Goal: Transaction & Acquisition: Download file/media

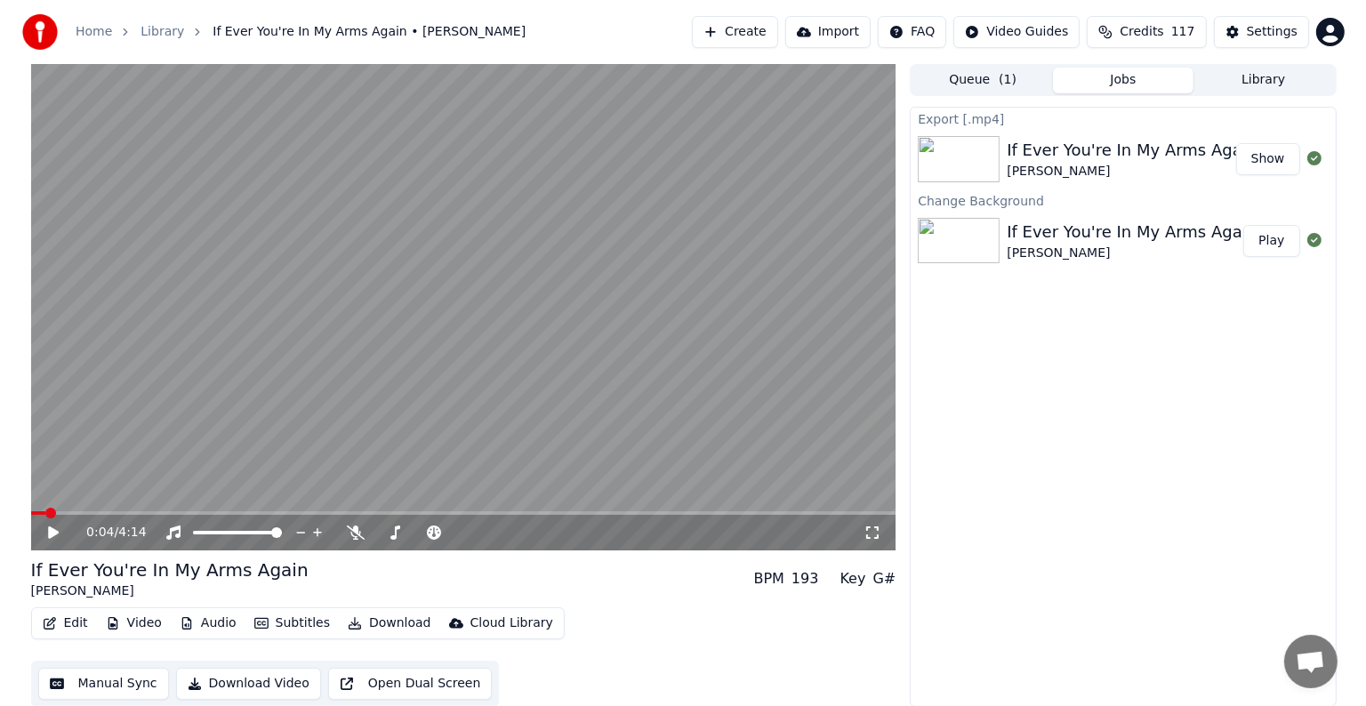
scroll to position [45, 0]
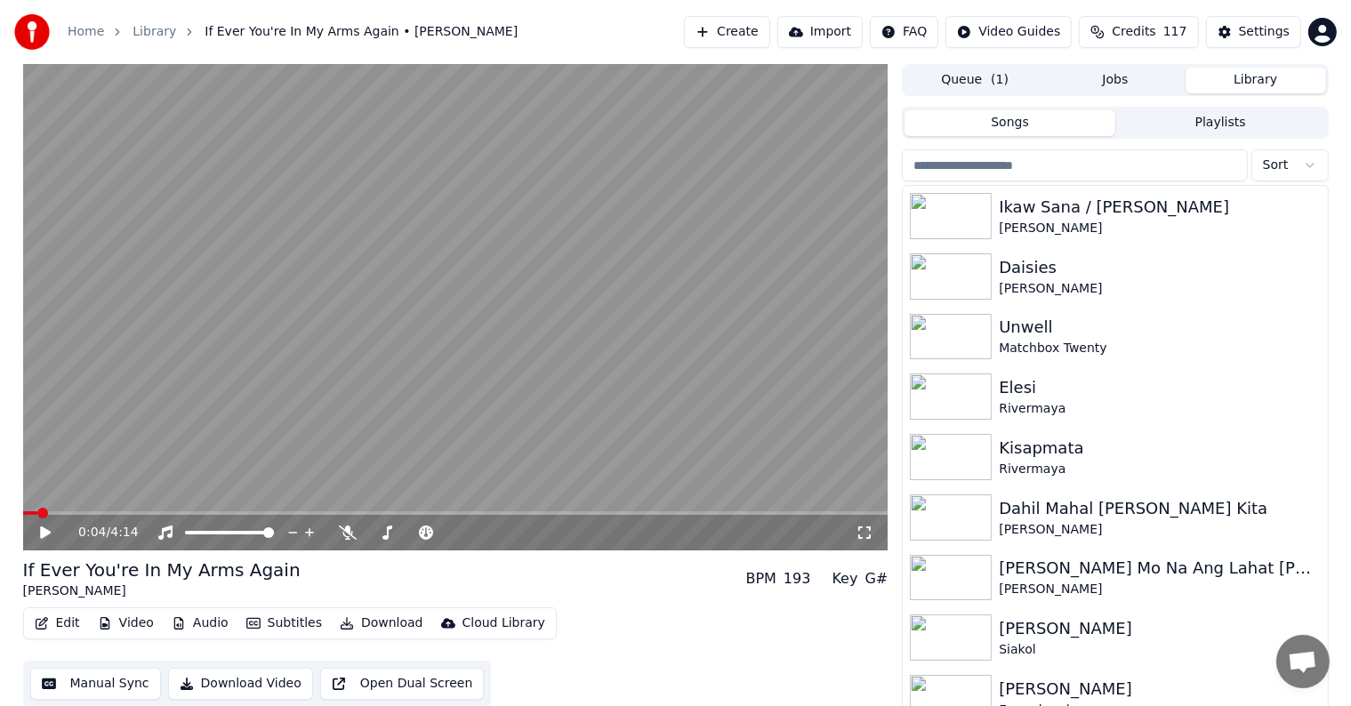
click at [1262, 80] on button "Library" at bounding box center [1256, 81] width 141 height 26
click at [1000, 164] on input "search" at bounding box center [1074, 165] width 345 height 32
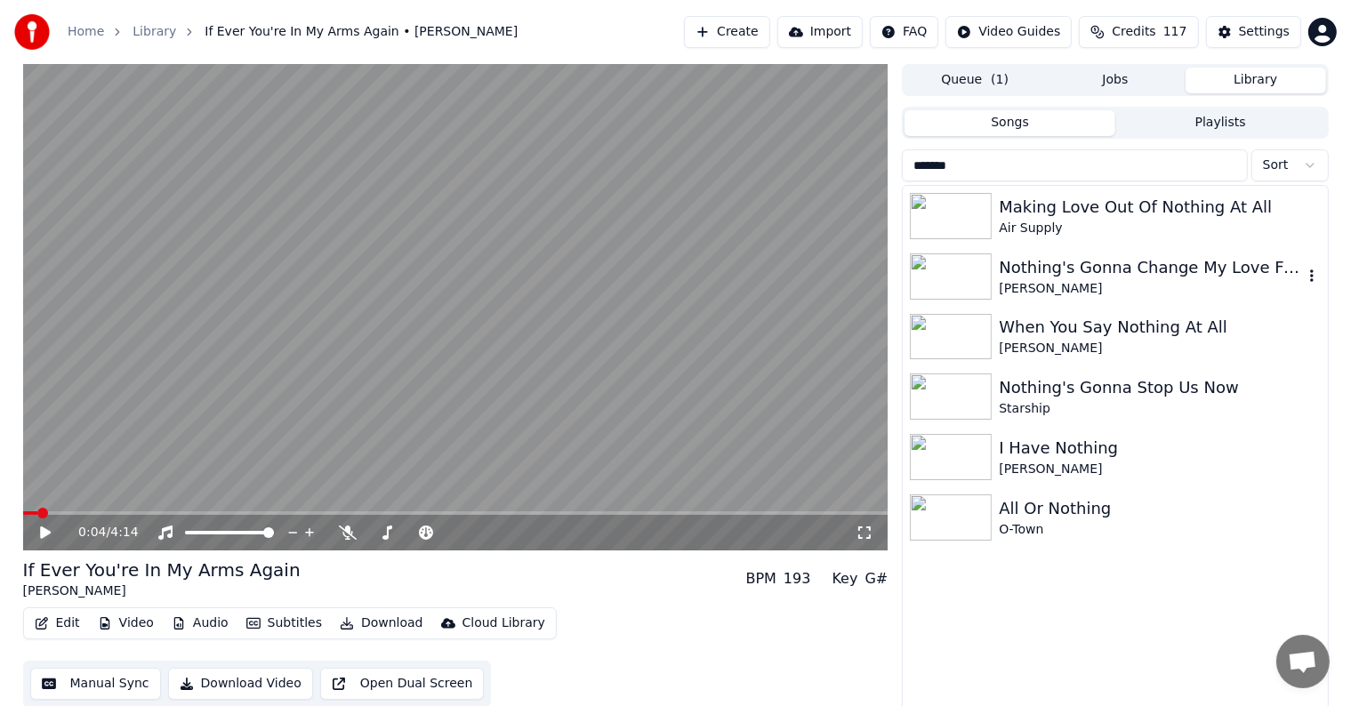
type input "*******"
click at [1143, 266] on div "Nothing's Gonna Change My Love For You" at bounding box center [1150, 267] width 303 height 25
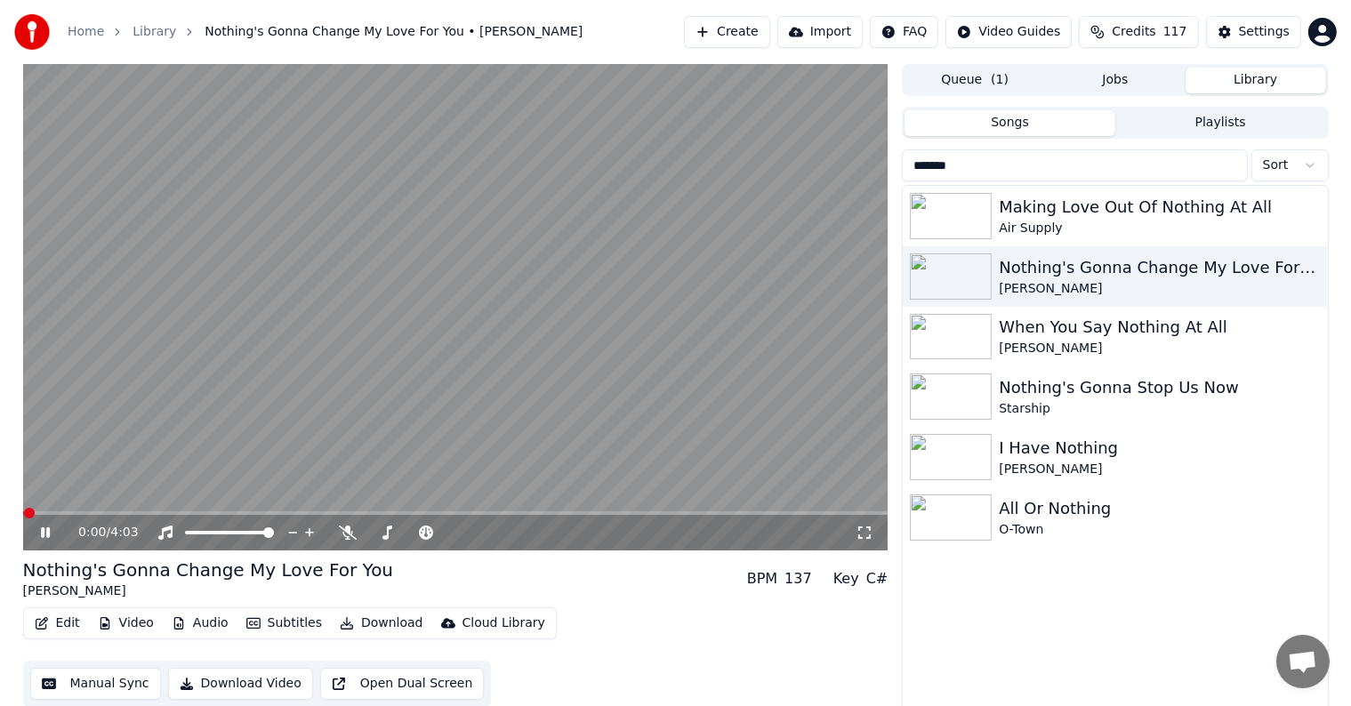
click at [438, 310] on video at bounding box center [455, 307] width 865 height 487
click at [1249, 26] on div "Settings" at bounding box center [1264, 32] width 51 height 18
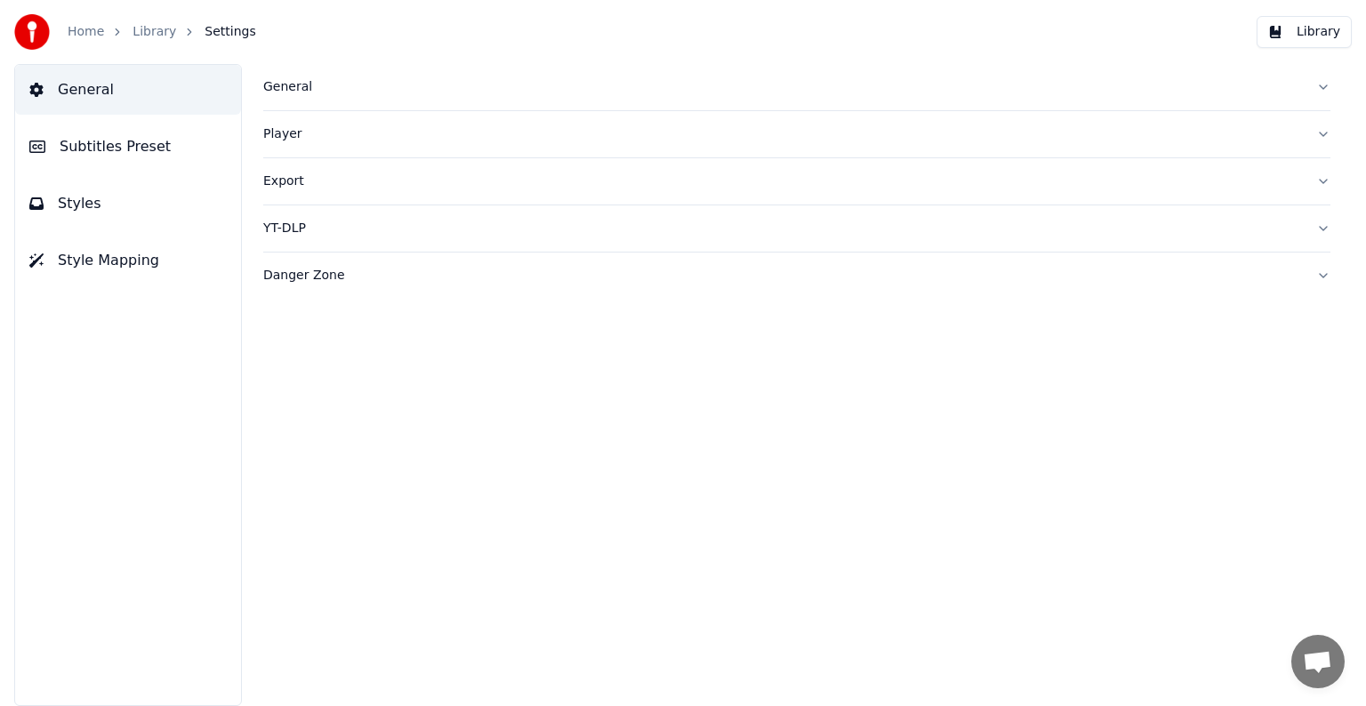
click at [101, 138] on span "Subtitles Preset" at bounding box center [115, 146] width 111 height 21
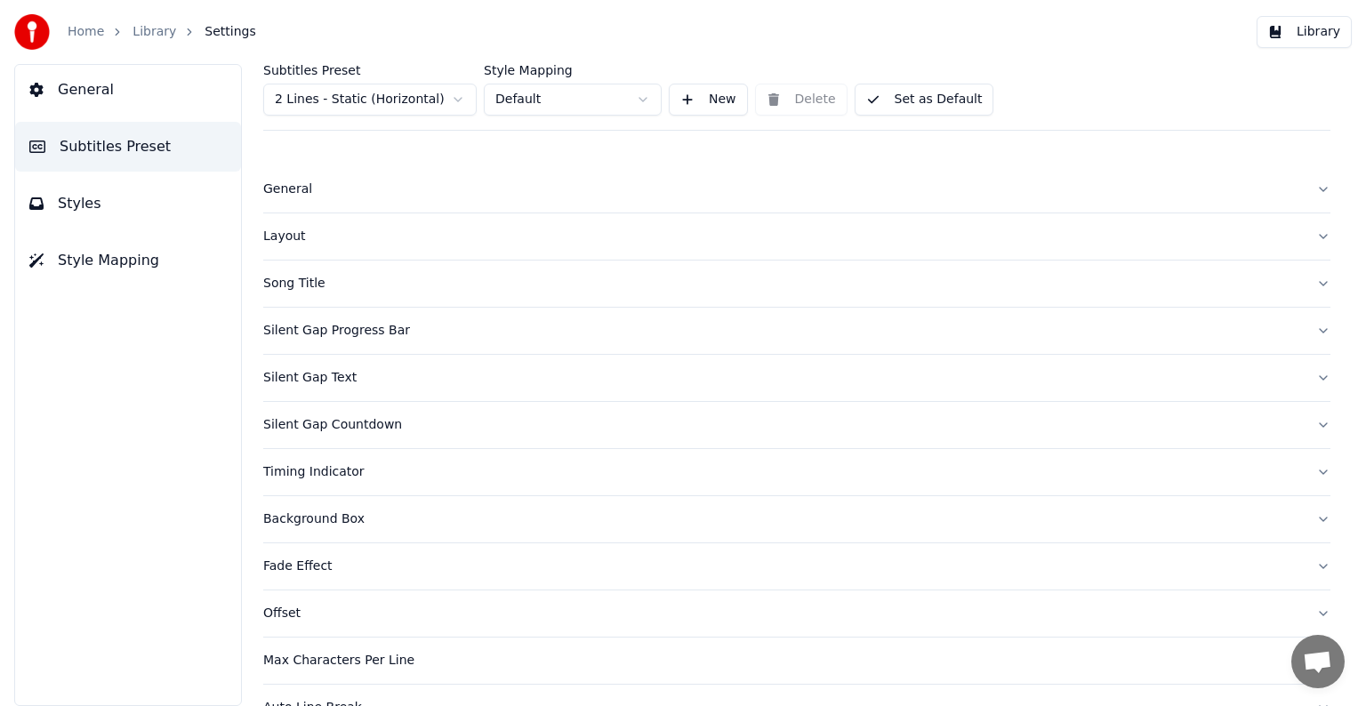
click at [328, 102] on html "Home Library Settings Library General Subtitles Preset Styles Style Mapping Sub…" at bounding box center [683, 353] width 1366 height 706
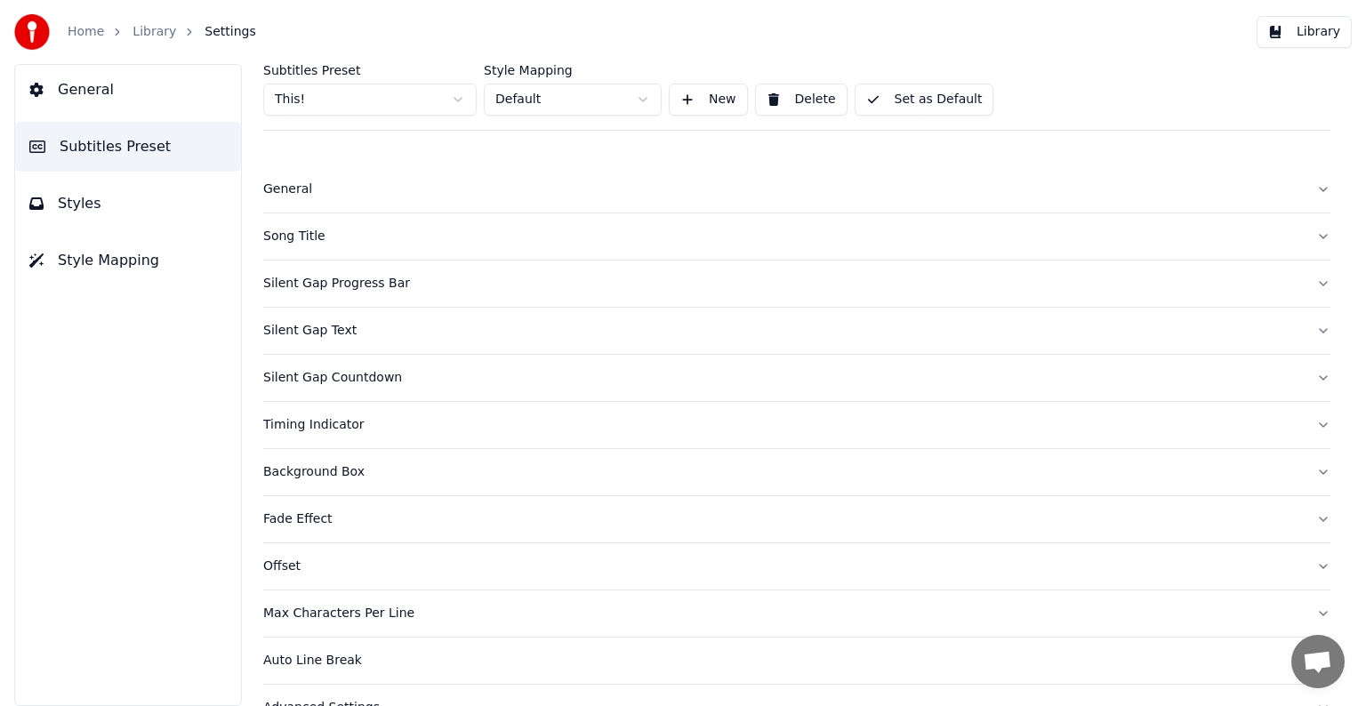
click at [306, 235] on div "Song Title" at bounding box center [782, 237] width 1039 height 18
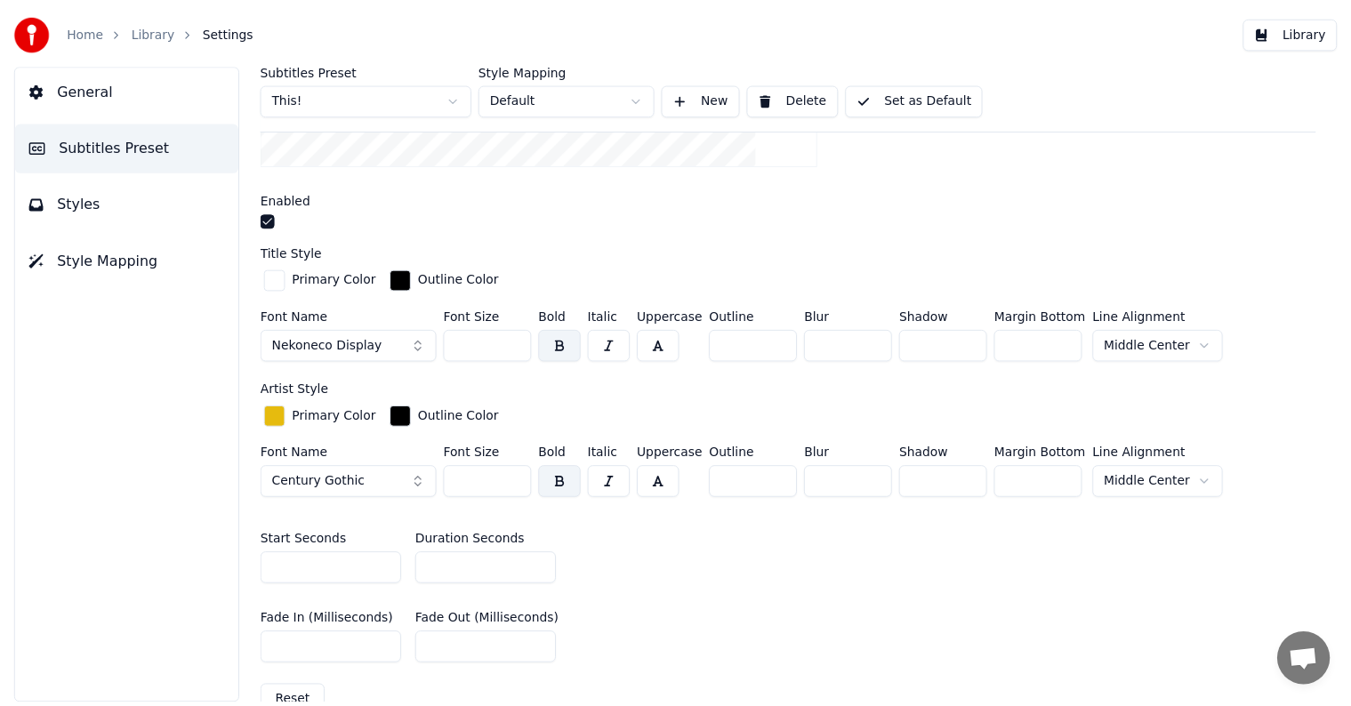
scroll to position [534, 0]
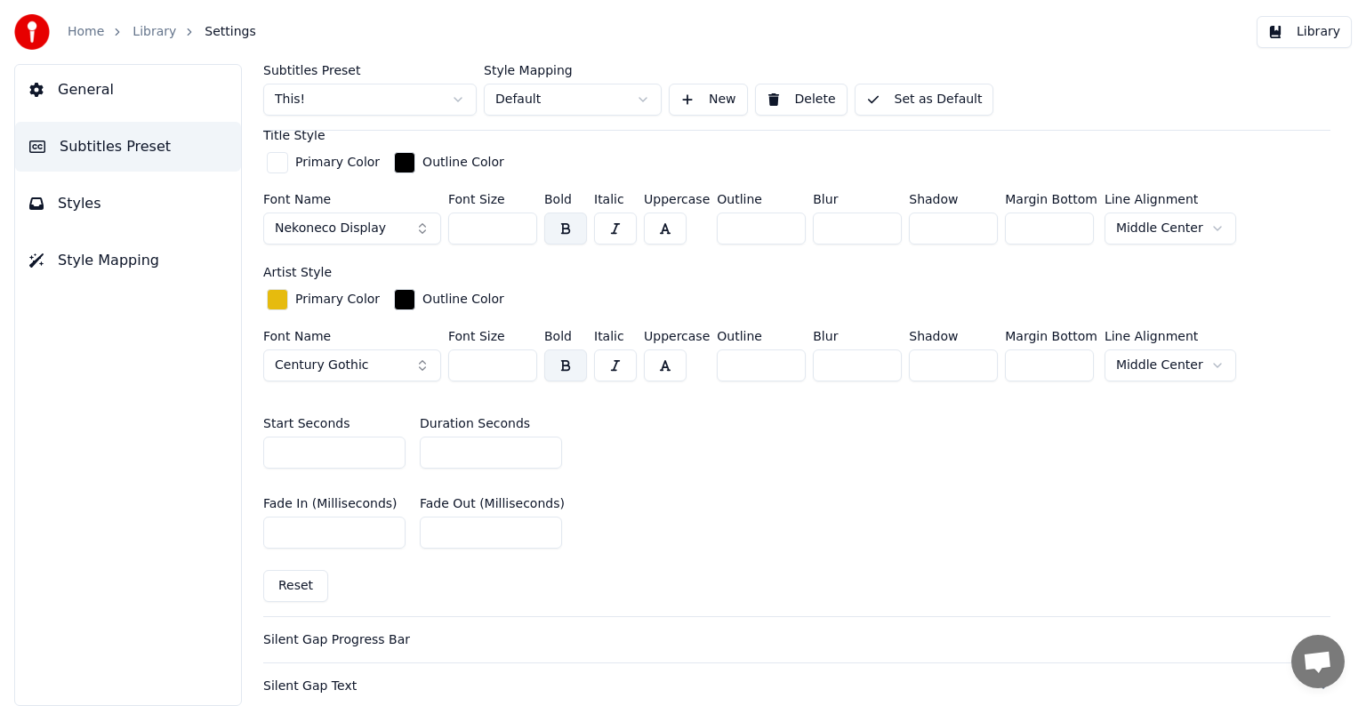
drag, startPoint x: 468, startPoint y: 222, endPoint x: 505, endPoint y: 224, distance: 37.4
click at [505, 224] on input "***" at bounding box center [492, 229] width 89 height 32
type input "***"
click at [912, 95] on button "Set as Default" at bounding box center [925, 100] width 140 height 32
click at [146, 29] on link "Library" at bounding box center [155, 32] width 44 height 18
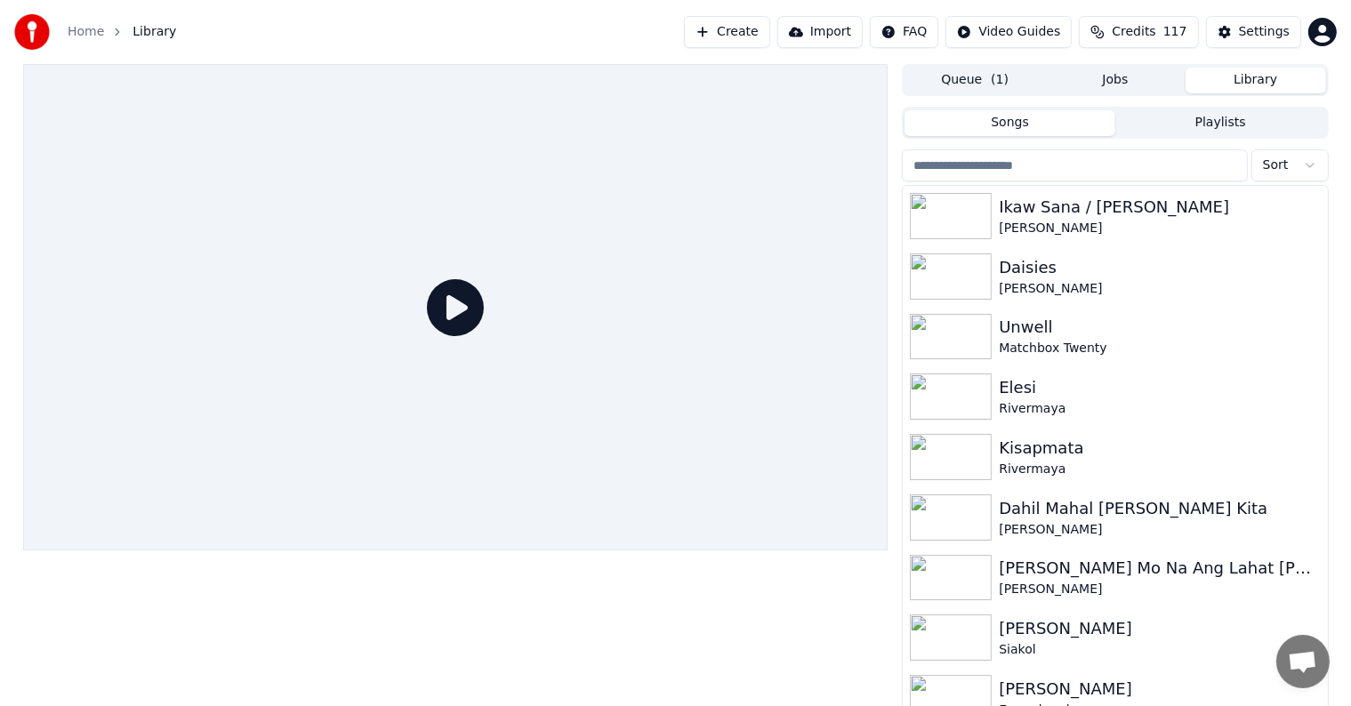
click at [1025, 148] on div "Sort Ikaw Sana / Nandito Ako [PERSON_NAME] Daisies [PERSON_NAME] Unwell Matchbo…" at bounding box center [1115, 430] width 426 height 569
click at [1019, 174] on input "search" at bounding box center [1074, 165] width 345 height 32
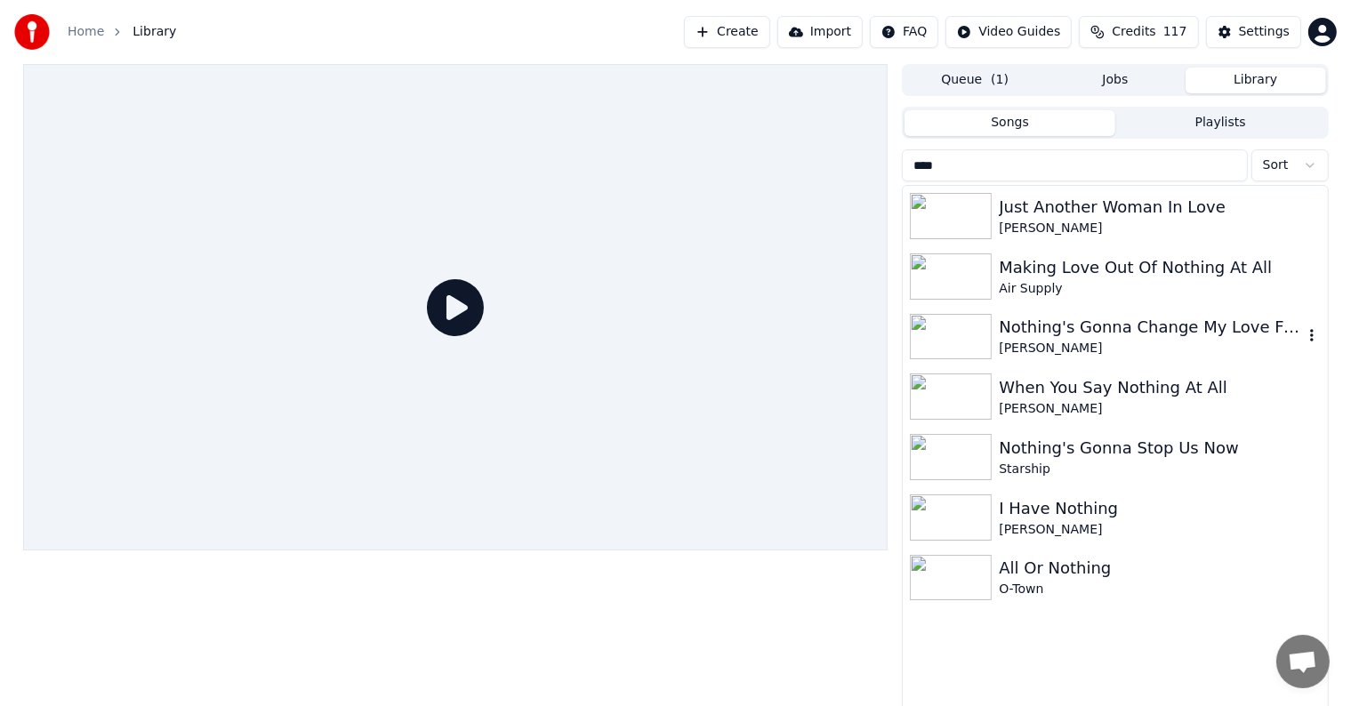
type input "****"
click at [1099, 342] on div "[PERSON_NAME]" at bounding box center [1150, 349] width 303 height 18
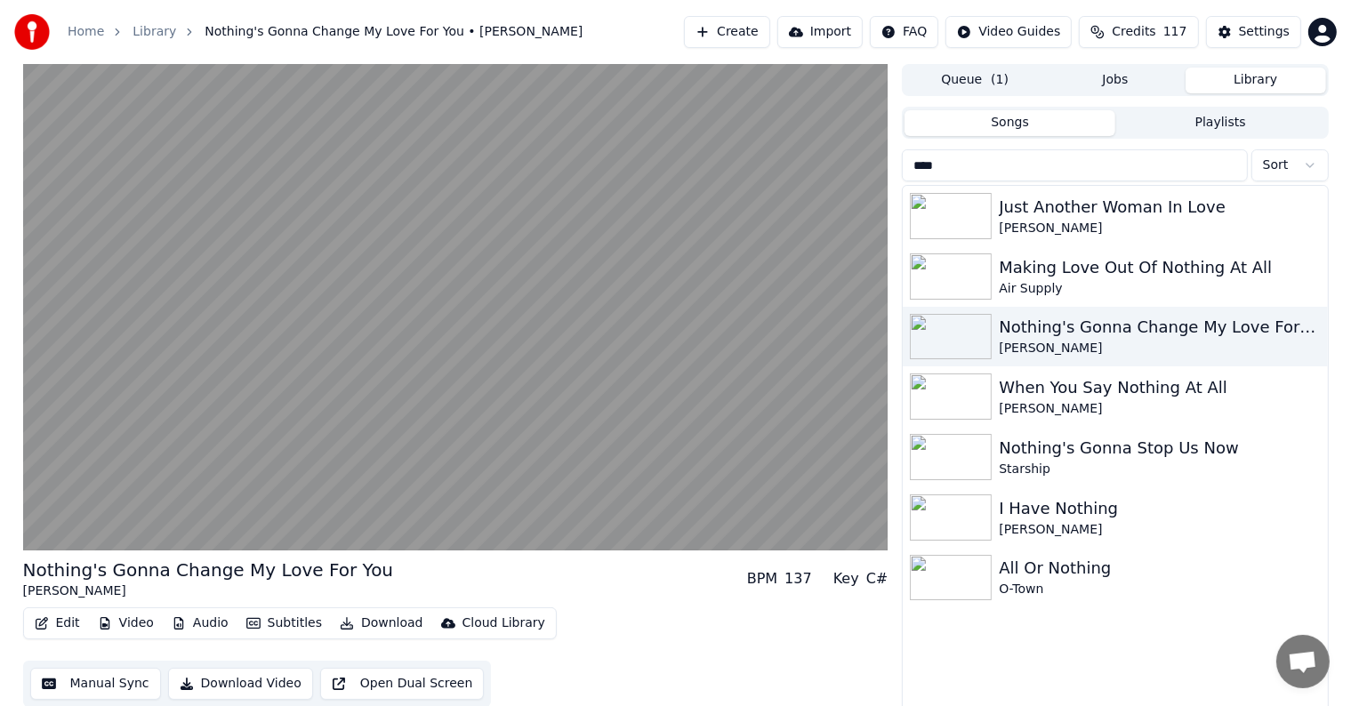
click at [103, 680] on button "Manual Sync" at bounding box center [95, 684] width 131 height 32
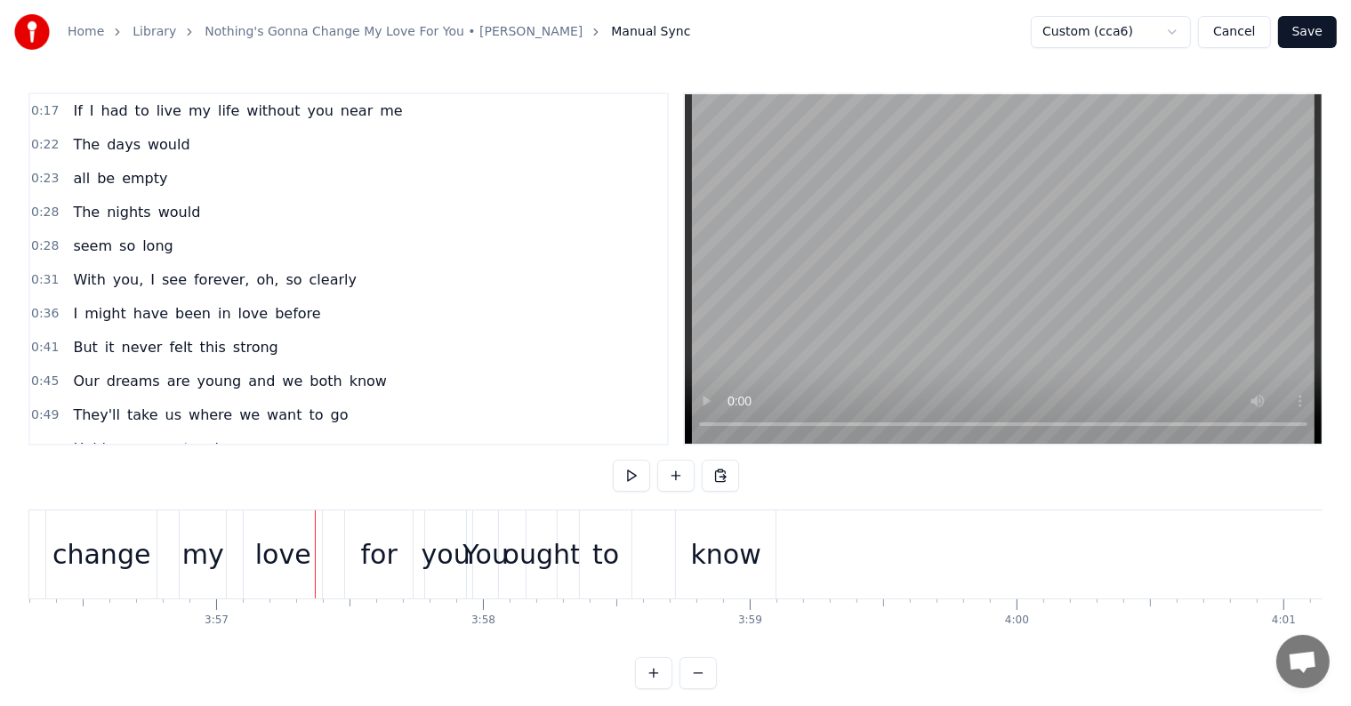
scroll to position [0, 63253]
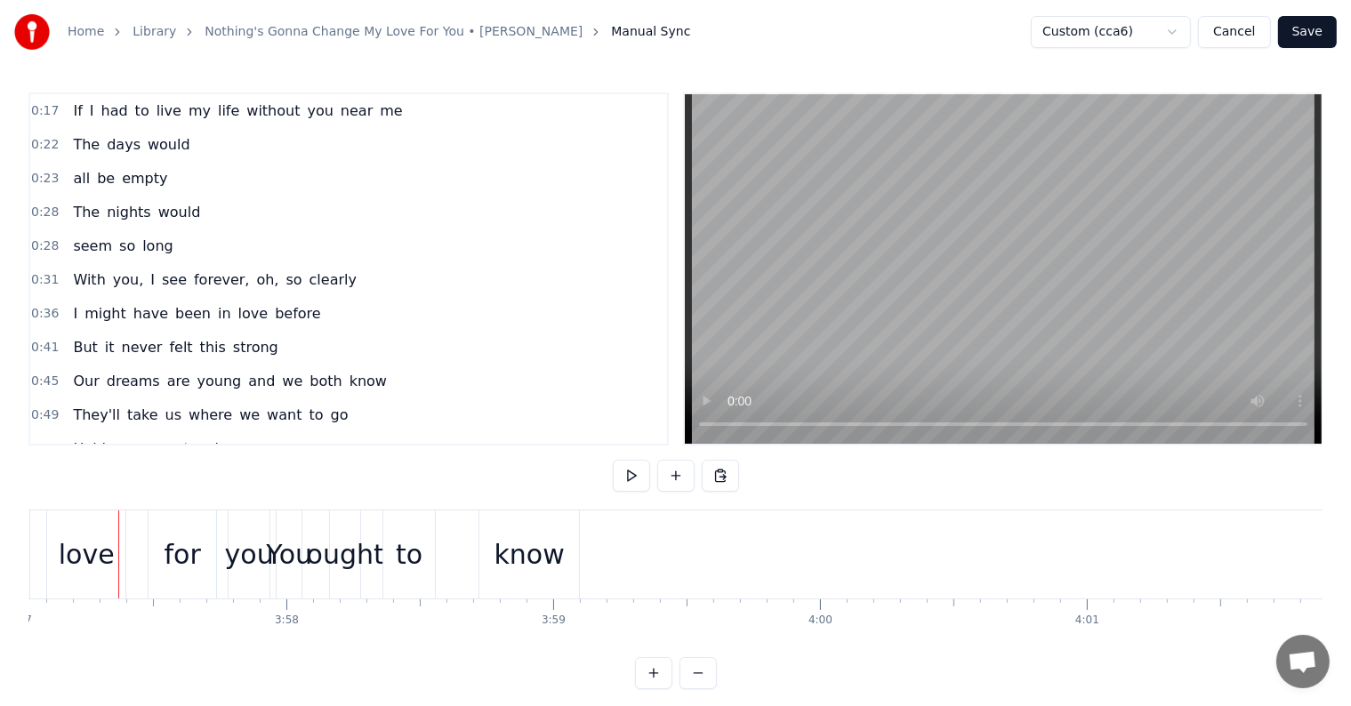
click at [1316, 30] on button "Save" at bounding box center [1307, 32] width 59 height 32
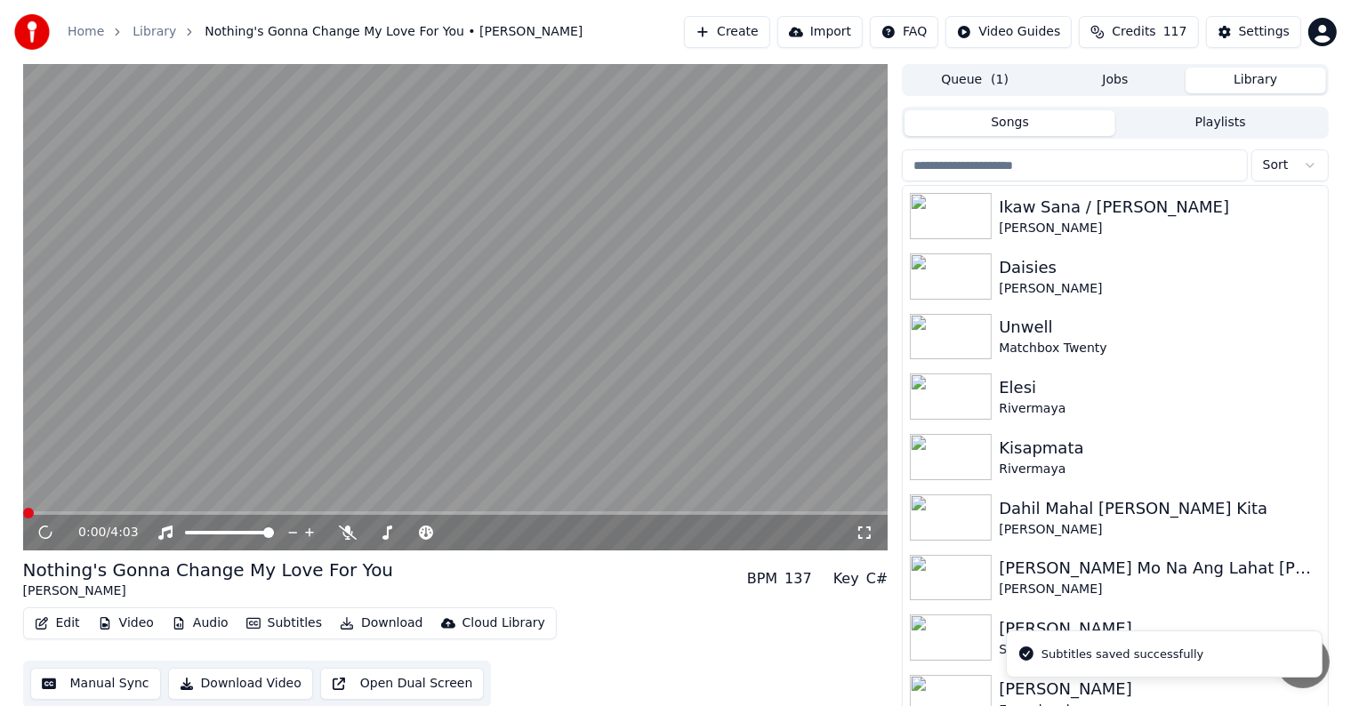
click at [1004, 174] on input "search" at bounding box center [1074, 165] width 345 height 32
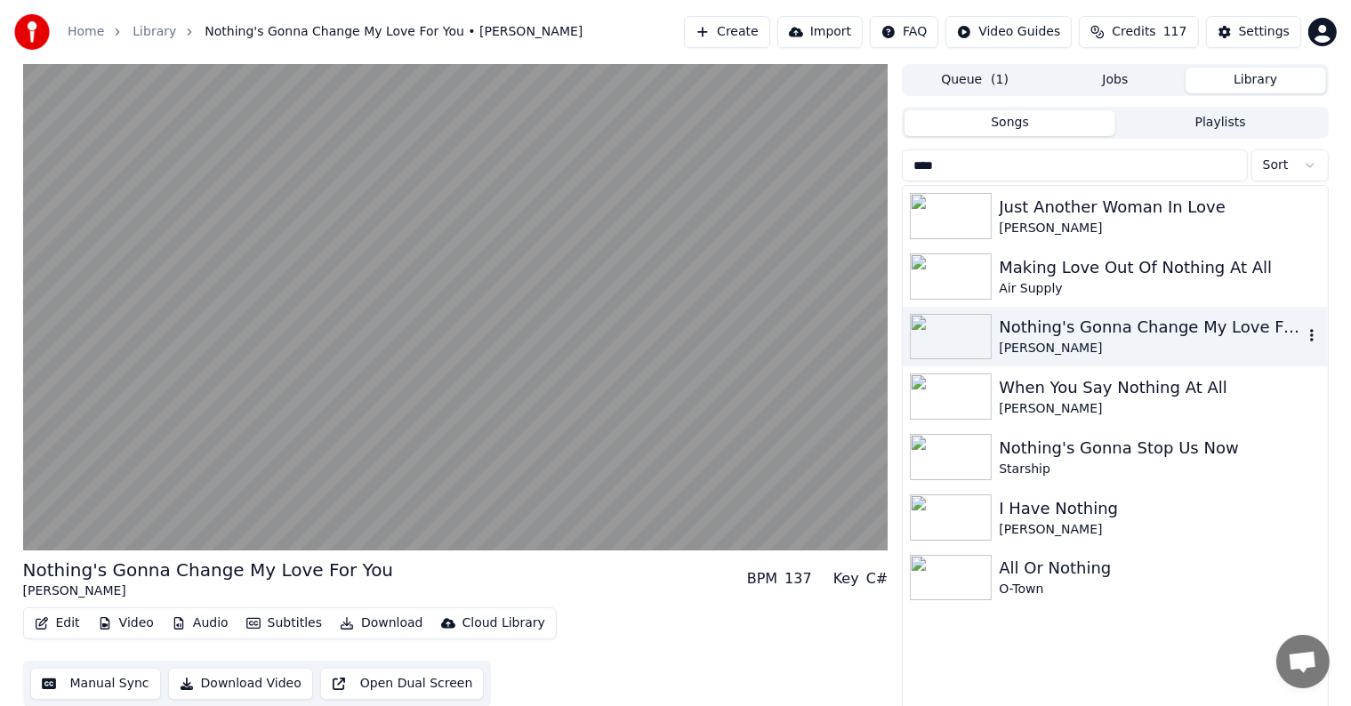
type input "****"
click at [1067, 342] on div "[PERSON_NAME]" at bounding box center [1150, 349] width 303 height 18
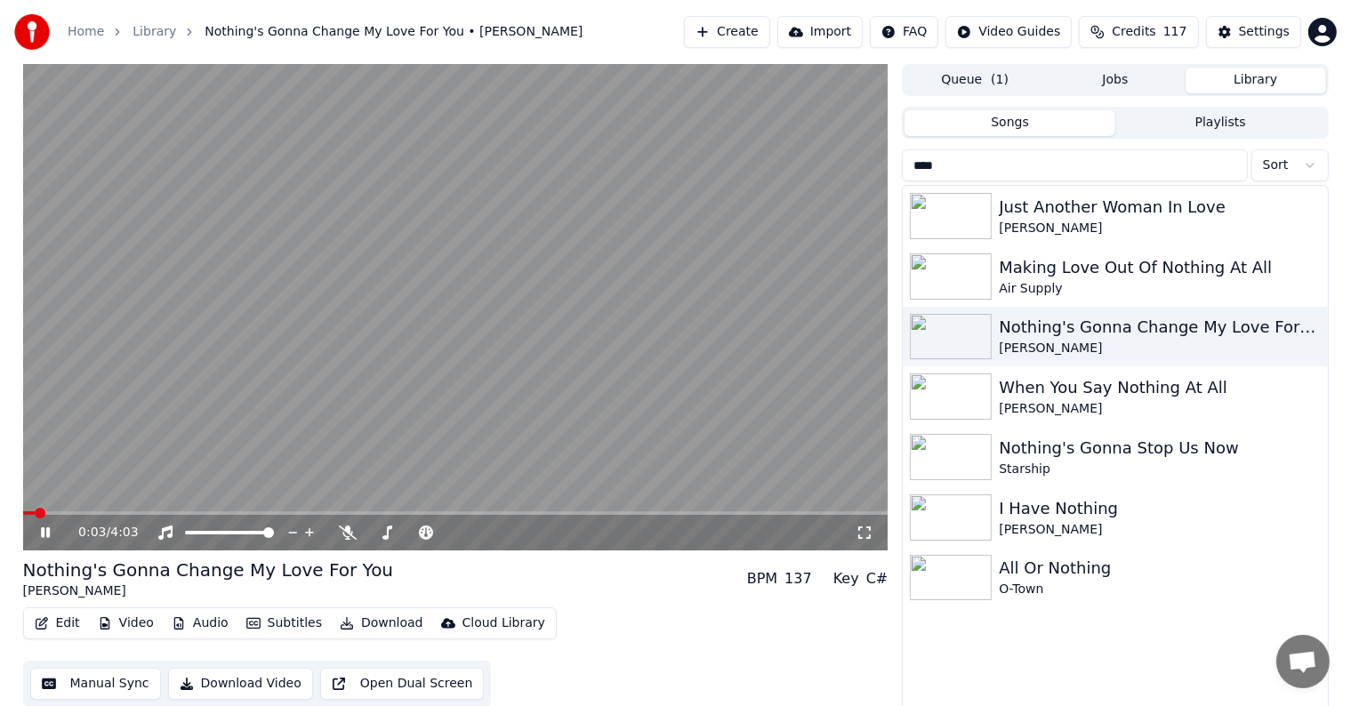
click at [529, 338] on video at bounding box center [455, 307] width 865 height 487
click at [382, 625] on button "Download" at bounding box center [382, 623] width 98 height 25
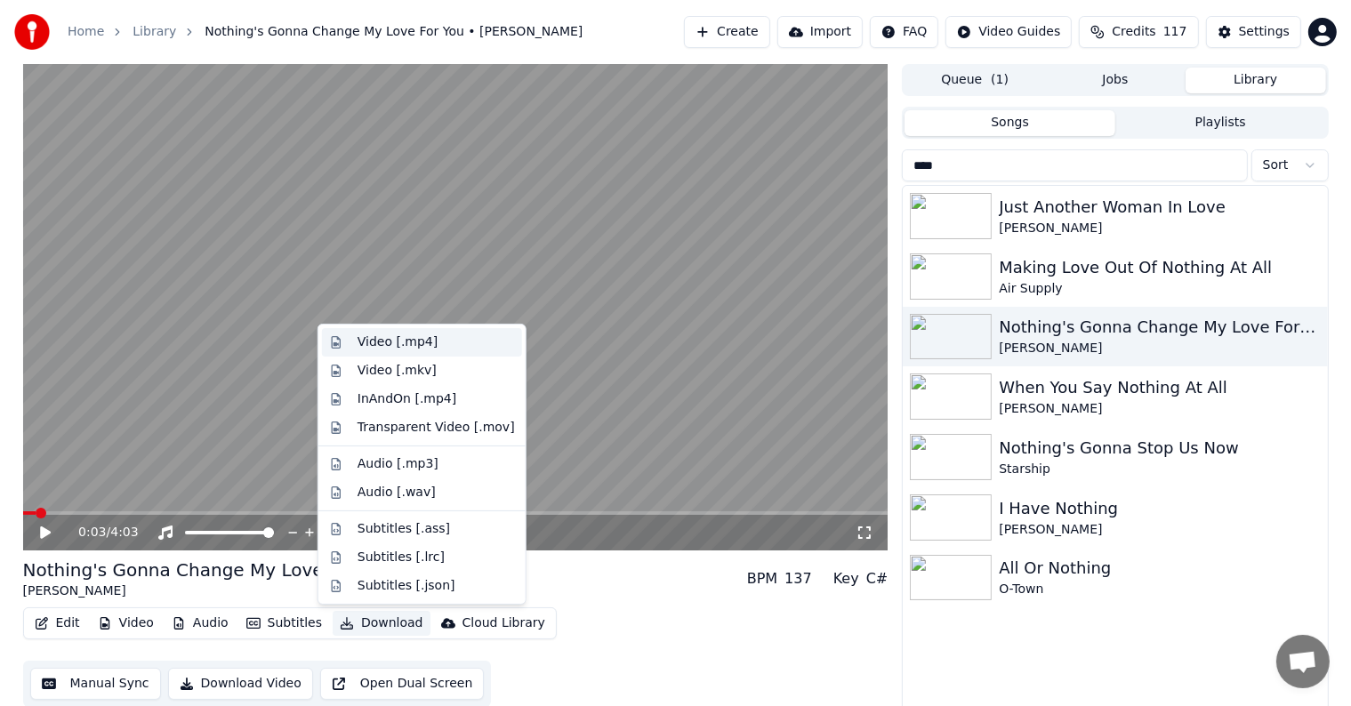
click at [437, 342] on div "Video [.mp4]" at bounding box center [436, 343] width 157 height 18
